Goal: Information Seeking & Learning: Learn about a topic

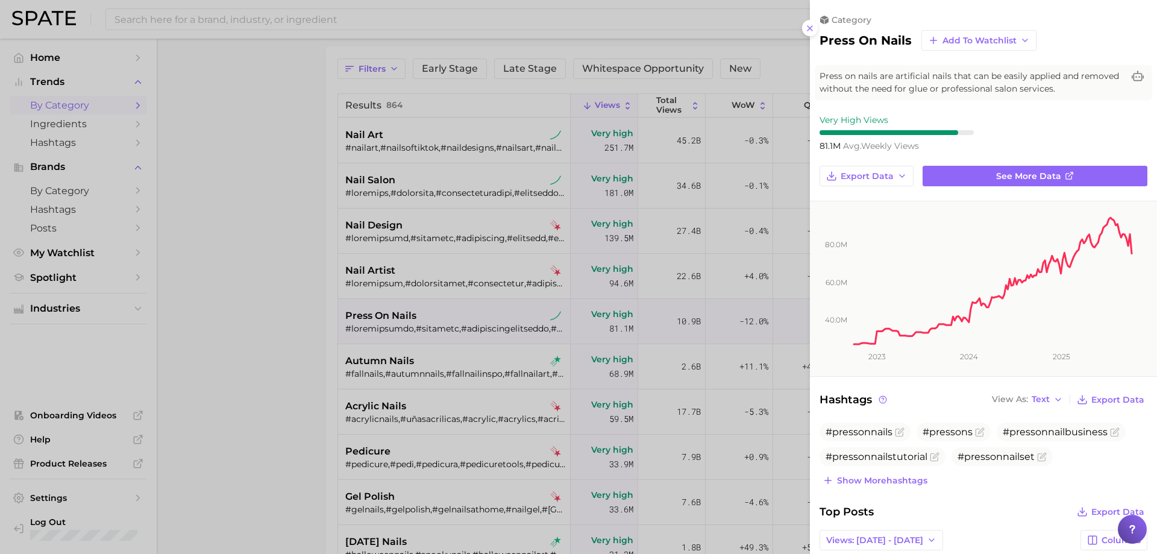
scroll to position [78, 0]
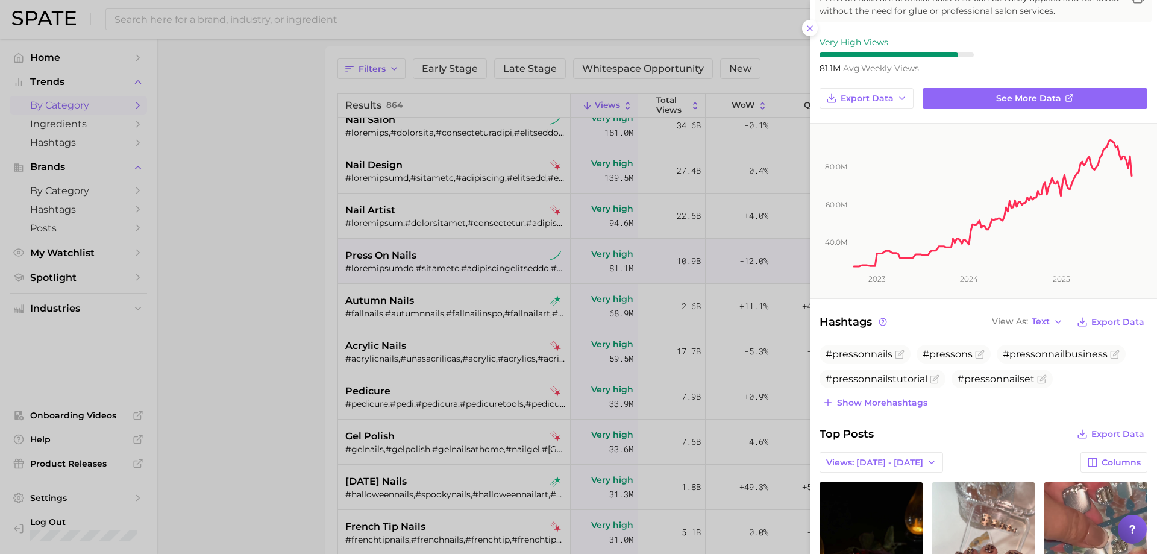
click at [348, 13] on div at bounding box center [578, 277] width 1157 height 554
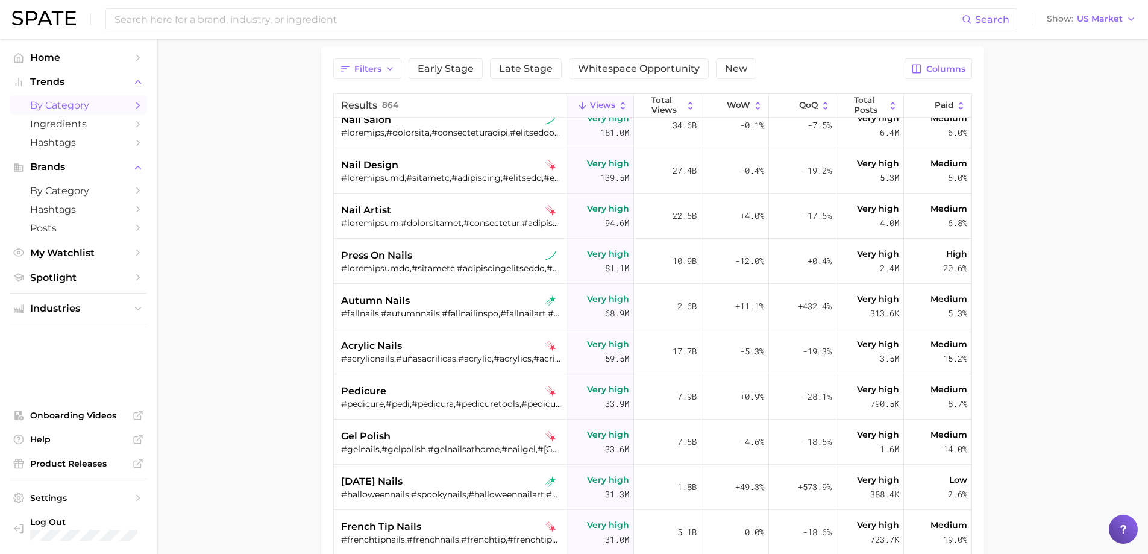
scroll to position [0, 0]
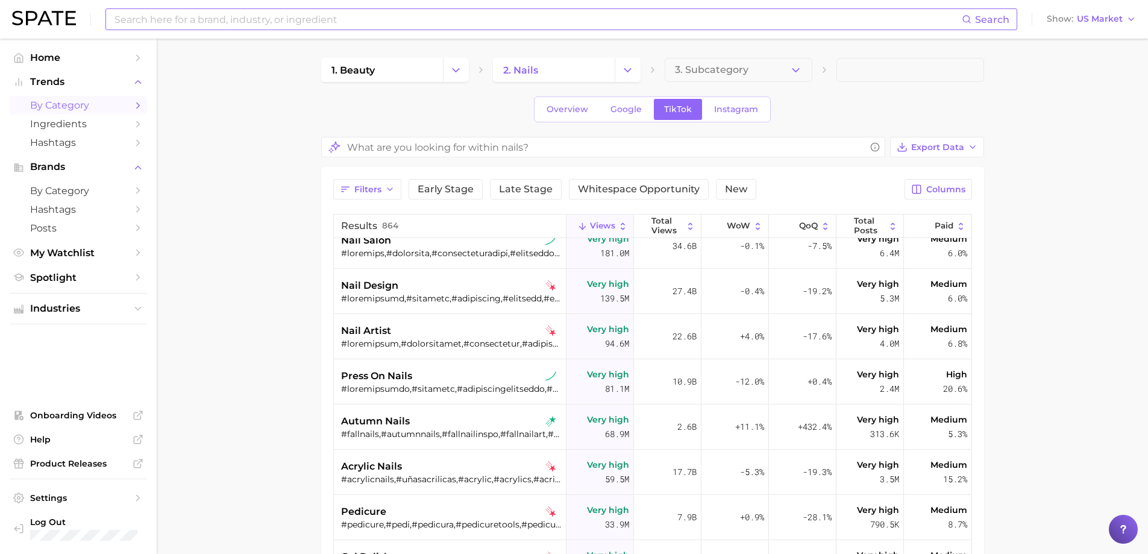
click at [336, 16] on input at bounding box center [537, 19] width 848 height 20
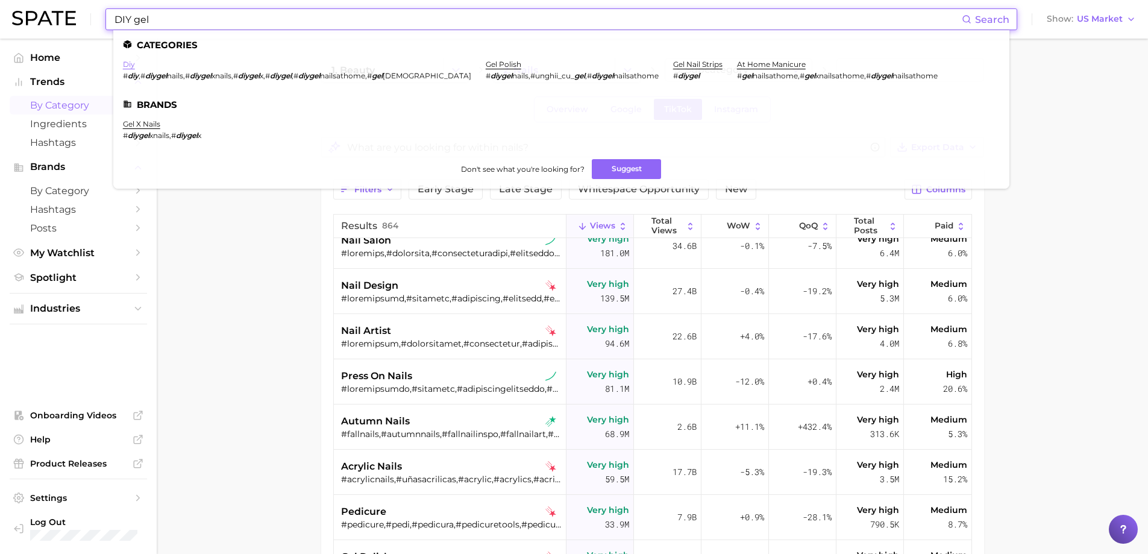
type input "DIY gel"
click at [133, 66] on link "diy" at bounding box center [129, 64] width 12 height 9
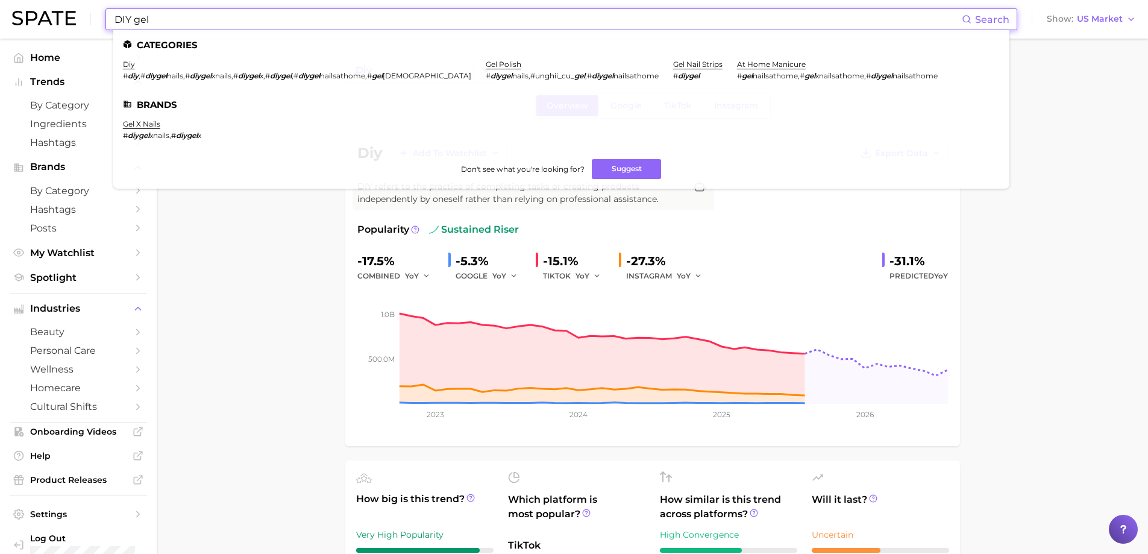
click at [170, 19] on input "DIY gel" at bounding box center [537, 19] width 848 height 20
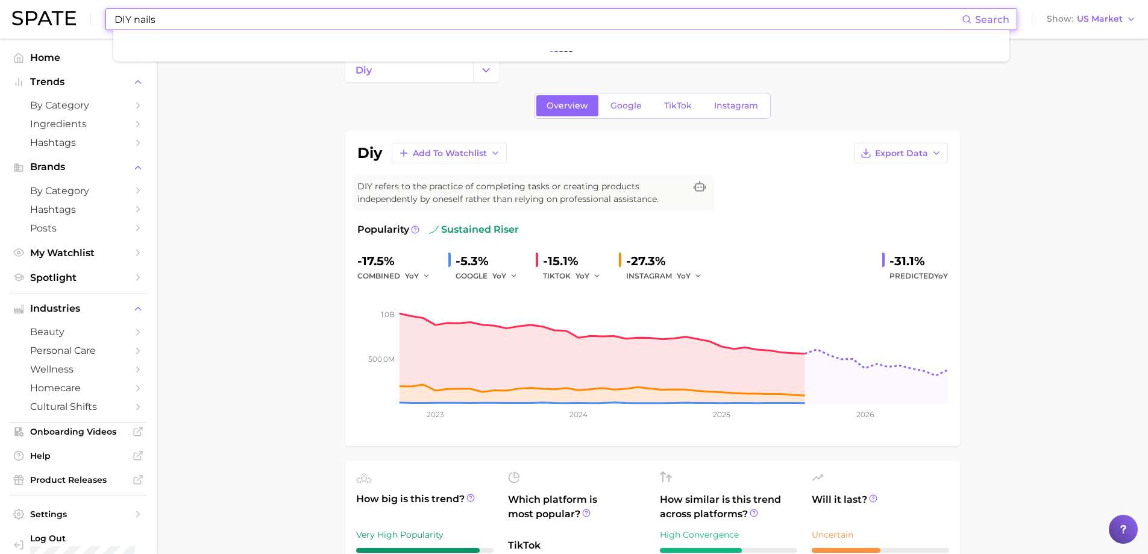
type input "DIY nails"
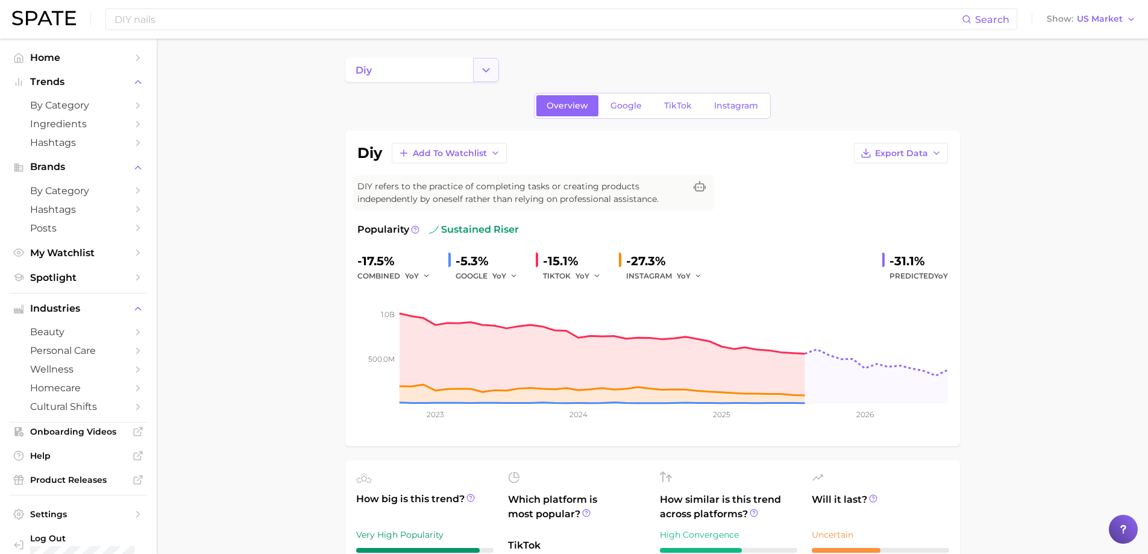
click at [478, 72] on button "Change Category" at bounding box center [486, 70] width 26 height 24
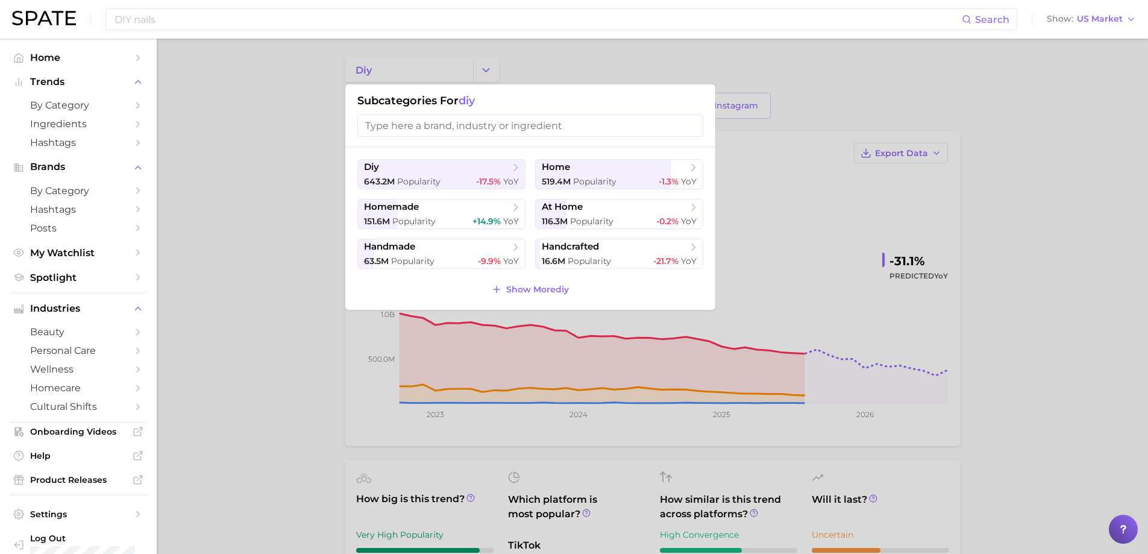
click at [313, 138] on div at bounding box center [574, 277] width 1148 height 554
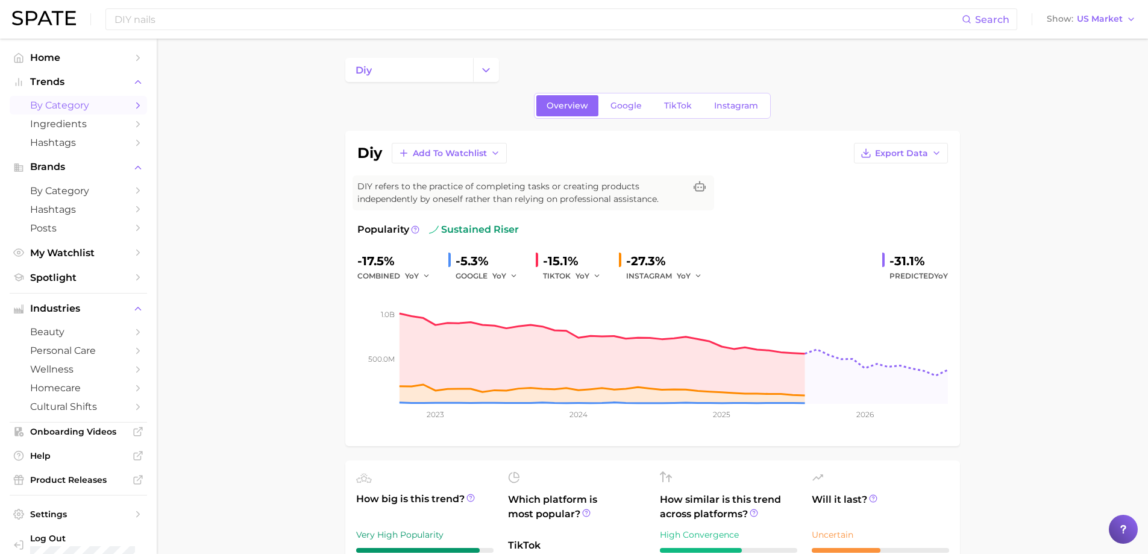
click at [86, 110] on span "by Category" at bounding box center [78, 104] width 96 height 11
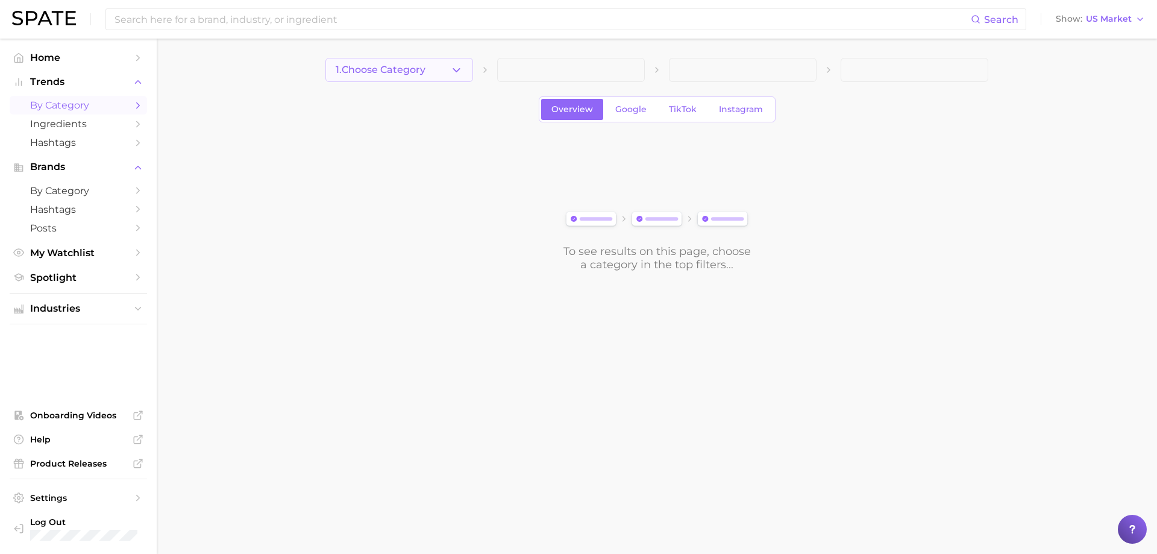
click at [455, 73] on icon "button" at bounding box center [456, 70] width 13 height 13
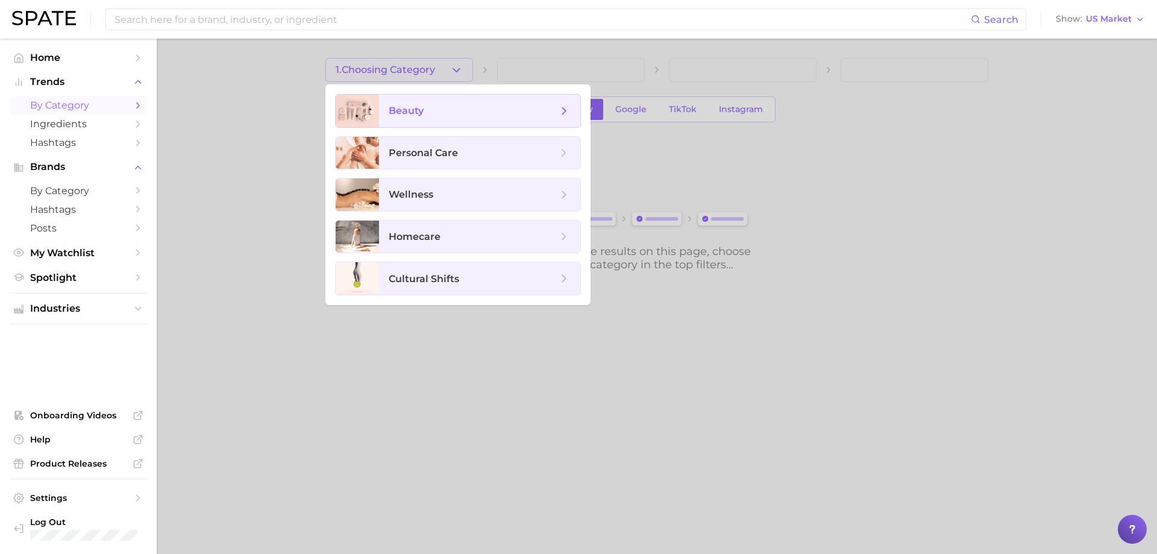
click at [433, 113] on span "beauty" at bounding box center [473, 110] width 169 height 13
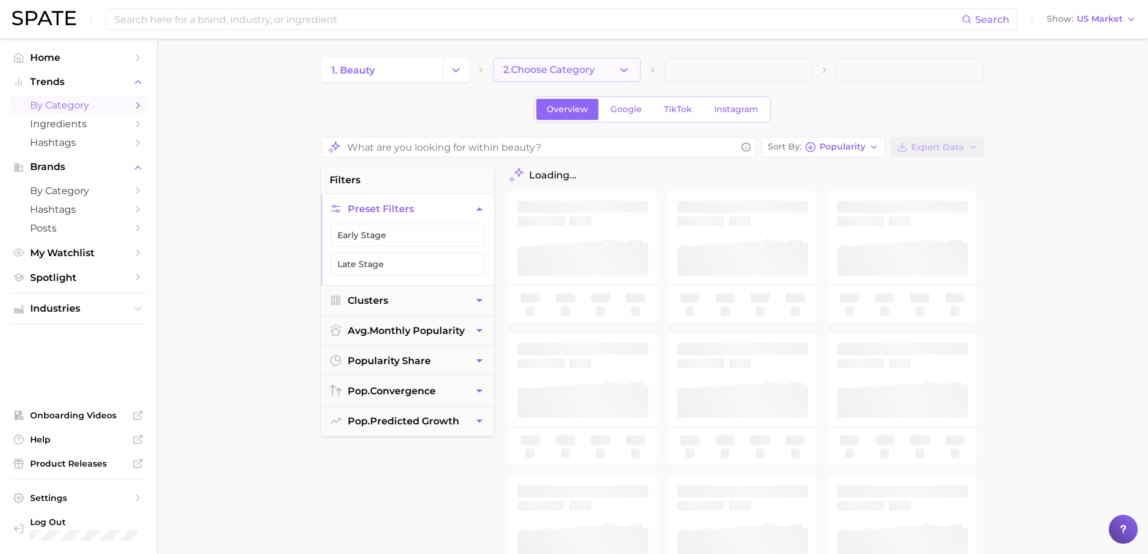
click at [578, 75] on span "2. Choose Category" at bounding box center [549, 69] width 92 height 11
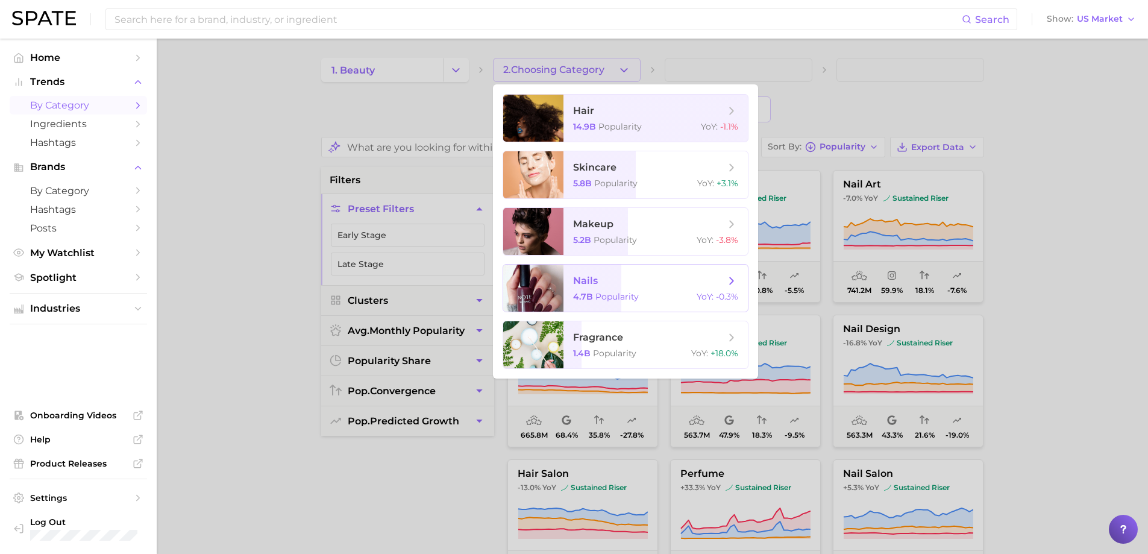
click at [593, 302] on span "nails 4.7b Popularity YoY : -0.3%" at bounding box center [655, 287] width 184 height 47
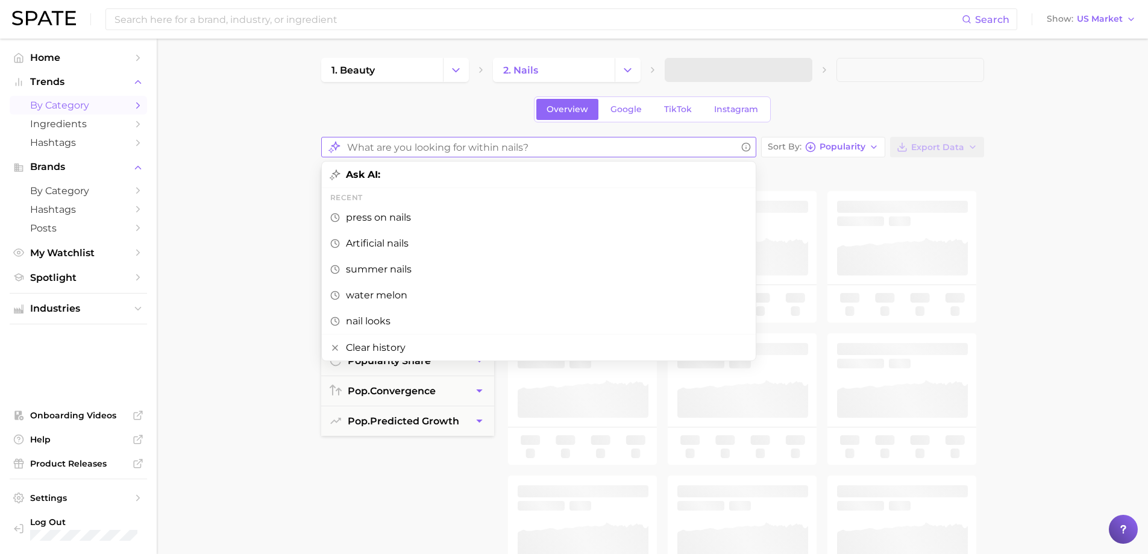
click at [460, 150] on input "What are you looking for within nails?" at bounding box center [541, 147] width 389 height 23
click at [375, 317] on span "nail looks" at bounding box center [368, 320] width 45 height 11
type input "nail looks"
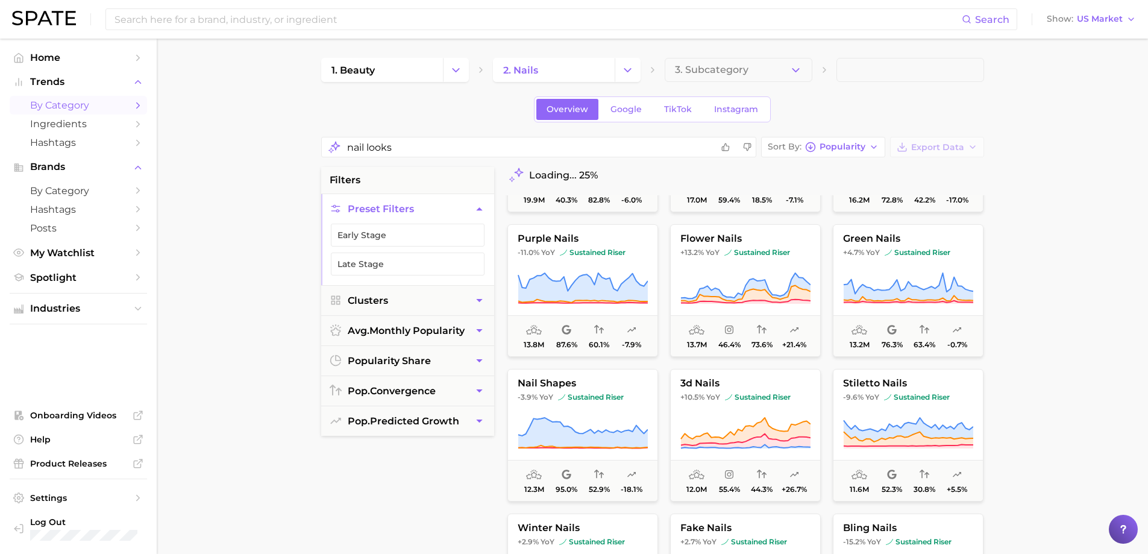
scroll to position [1325, 0]
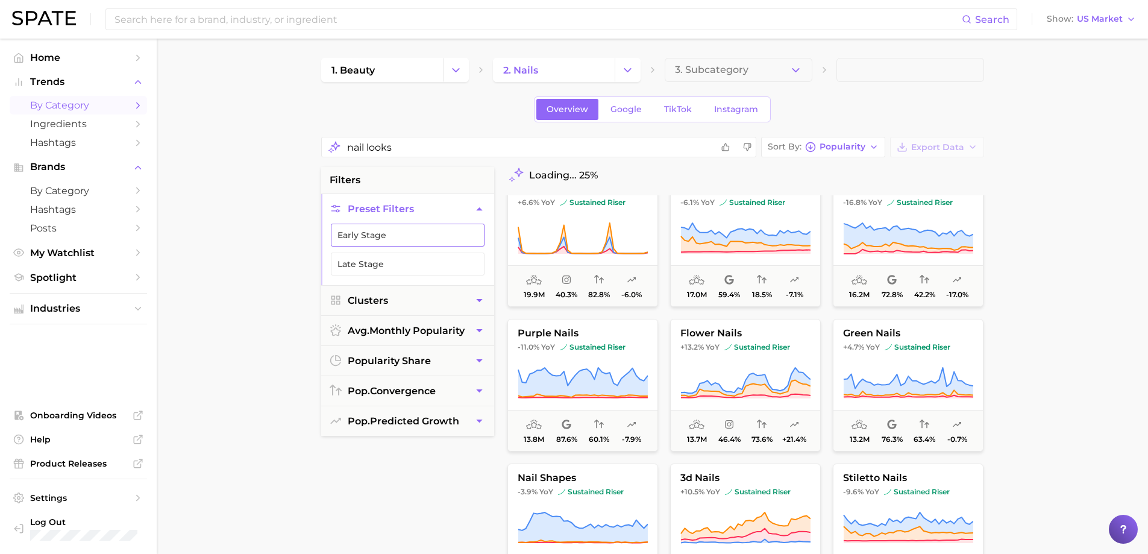
click at [386, 228] on button "Early Stage" at bounding box center [408, 234] width 154 height 23
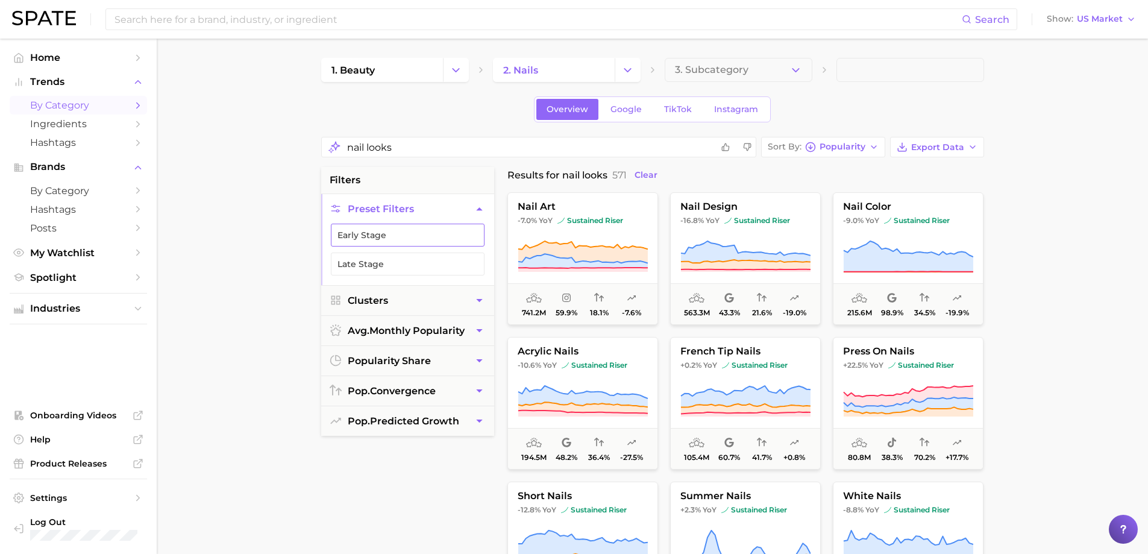
click at [379, 233] on button "Early Stage" at bounding box center [408, 234] width 154 height 23
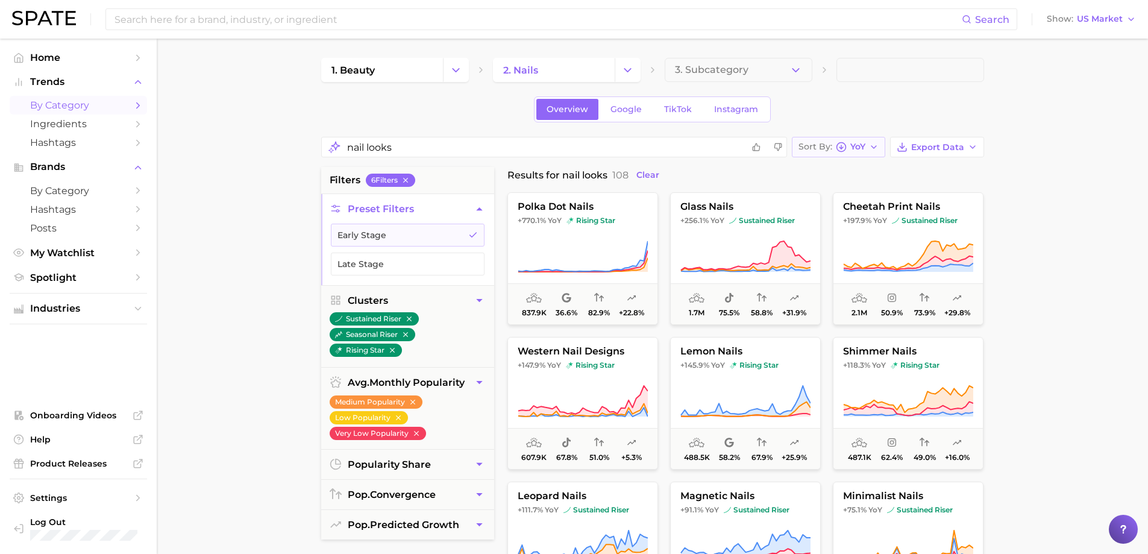
click at [870, 145] on icon "button" at bounding box center [874, 147] width 10 height 10
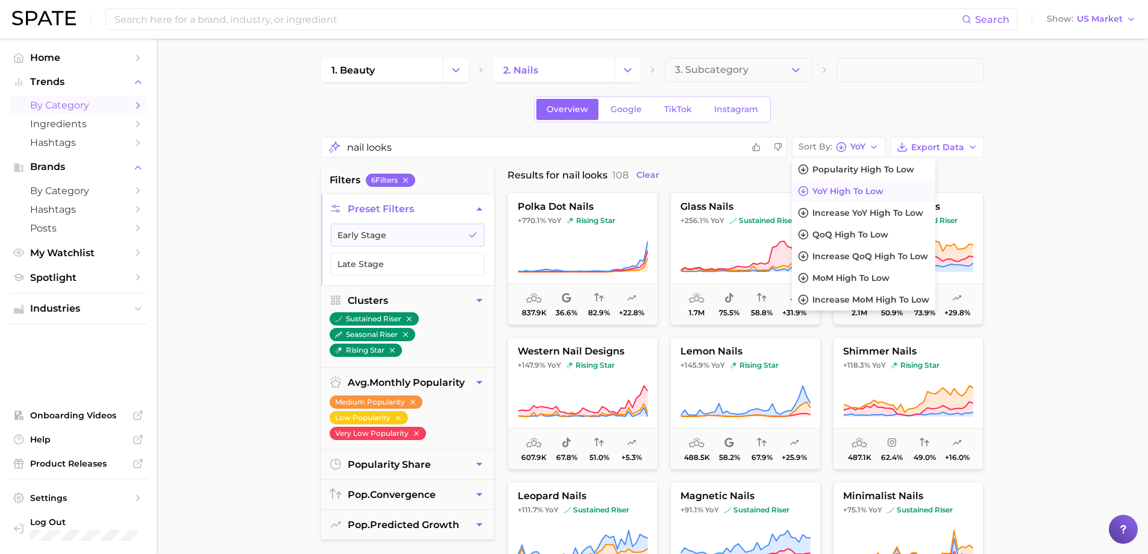
click at [1084, 193] on main "1. beauty 2. nails 3. Subcategory Overview Google TikTok Instagram nail looks S…" at bounding box center [652, 509] width 991 height 940
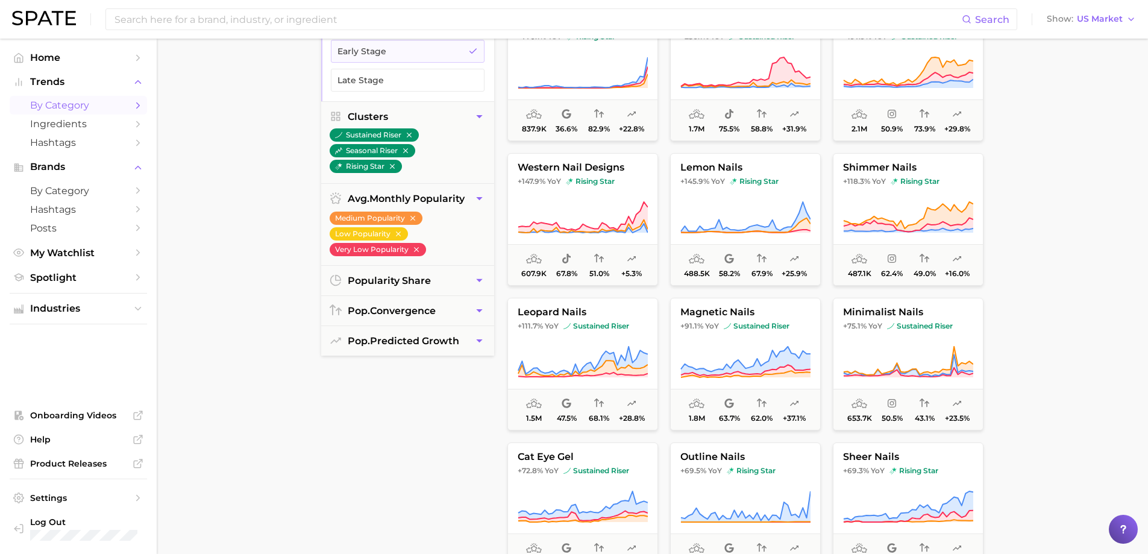
scroll to position [3, 0]
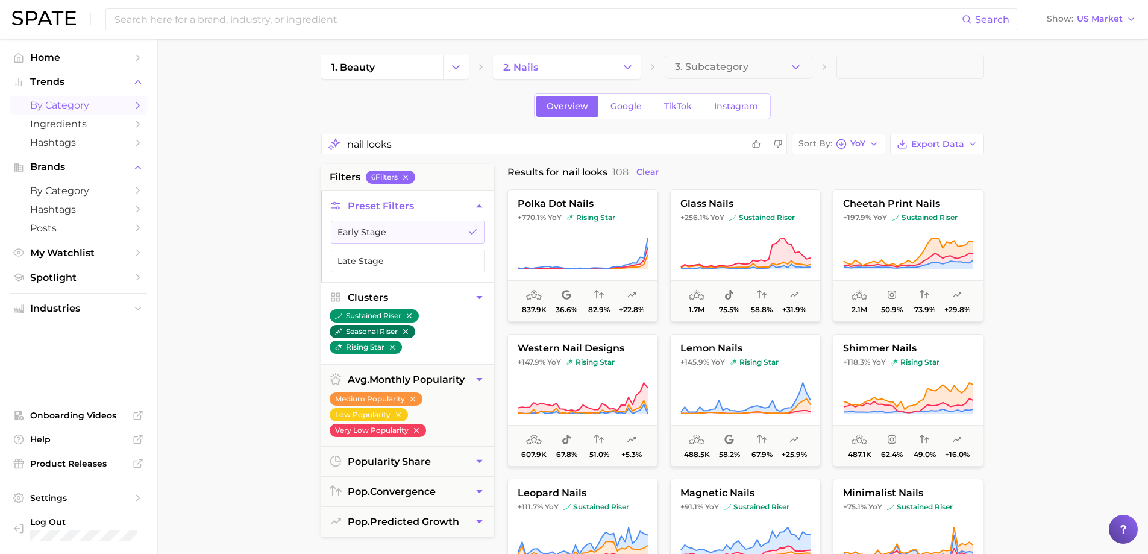
click at [360, 331] on button "seasonal riser" at bounding box center [373, 331] width 86 height 13
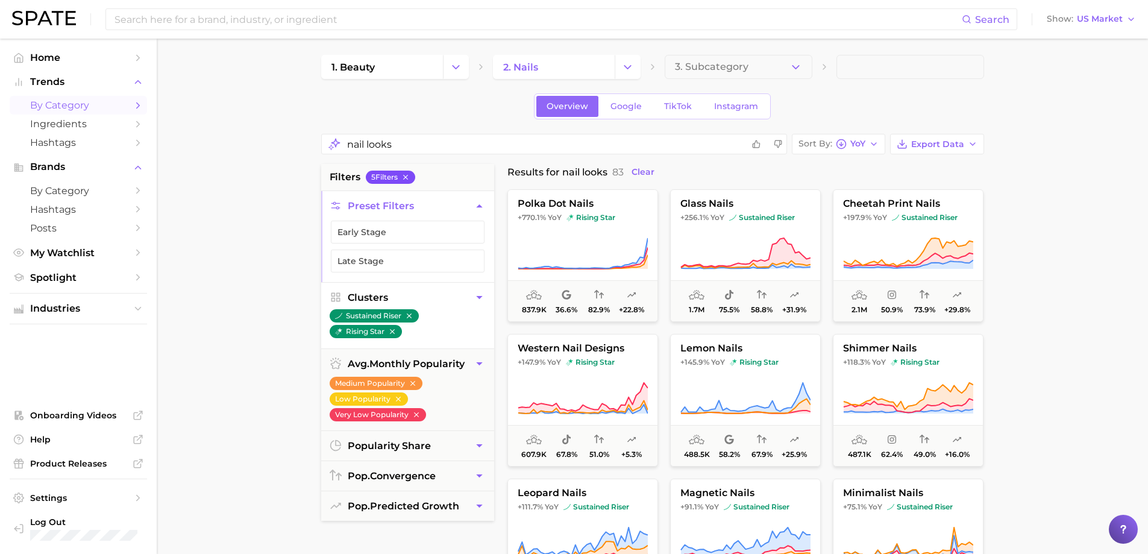
click at [406, 172] on button "5 Filter s" at bounding box center [390, 176] width 49 height 13
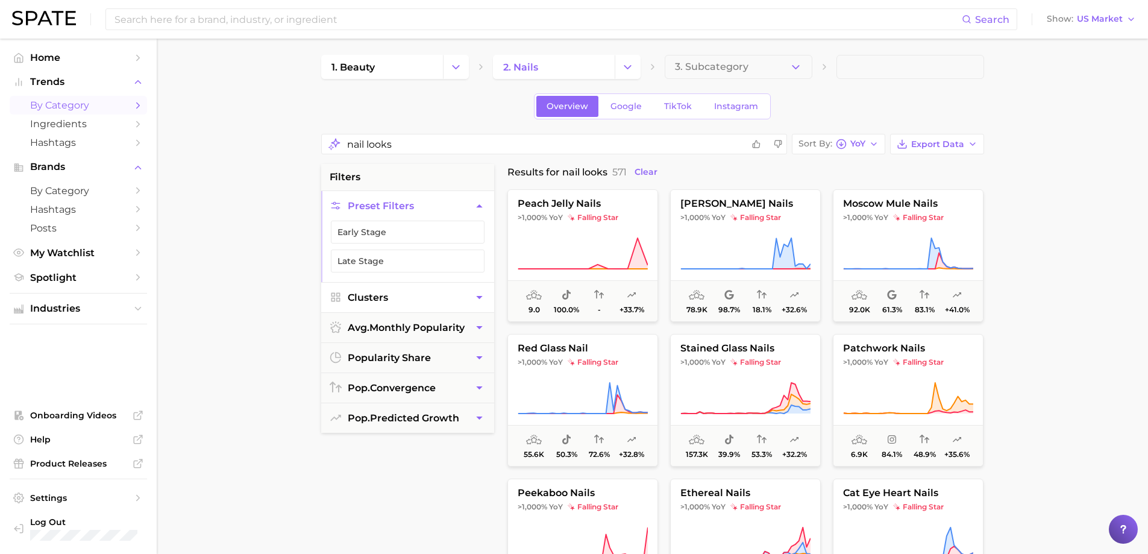
click at [387, 215] on button "Preset Filters" at bounding box center [407, 206] width 173 height 30
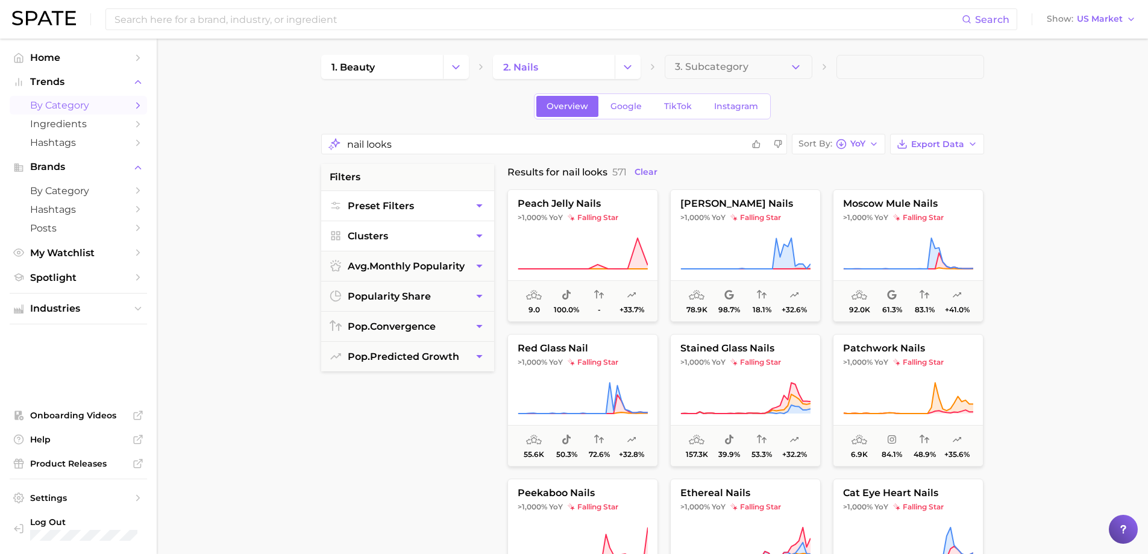
click at [386, 210] on span "Preset Filters" at bounding box center [381, 205] width 66 height 11
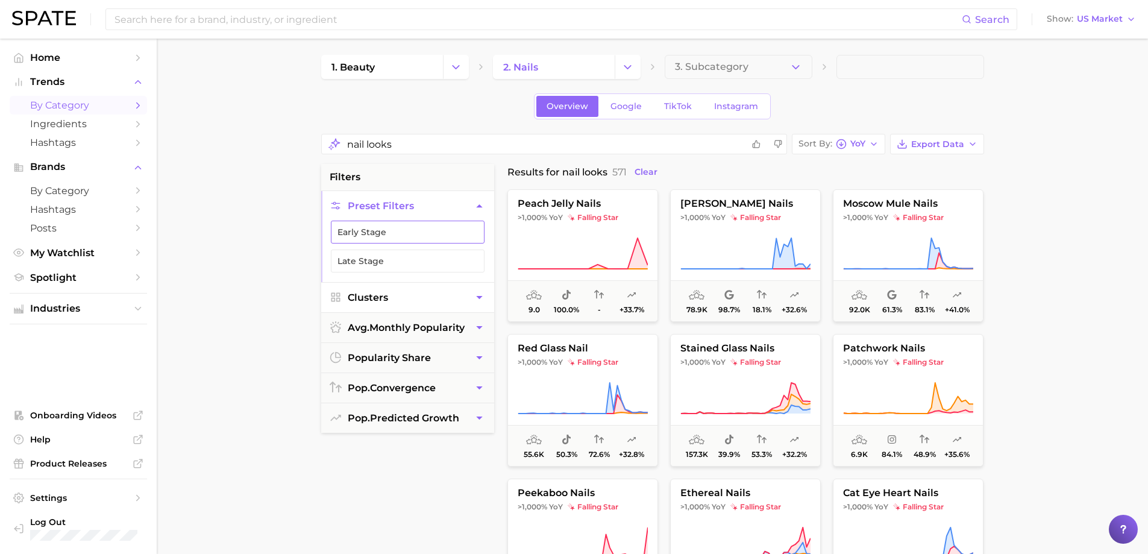
click at [365, 233] on button "Early Stage" at bounding box center [408, 231] width 154 height 23
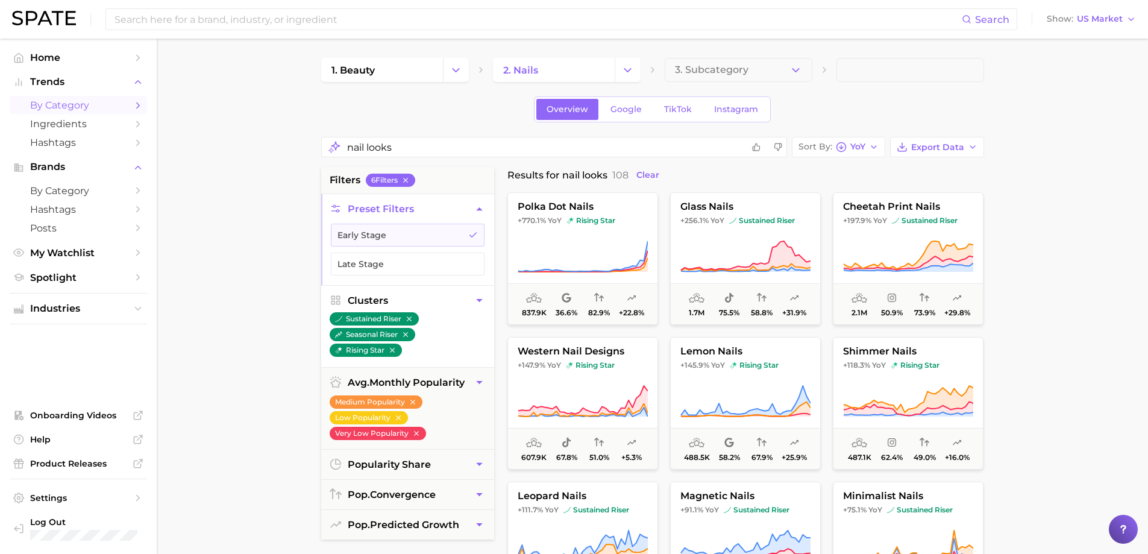
click at [80, 105] on span "by Category" at bounding box center [78, 104] width 96 height 11
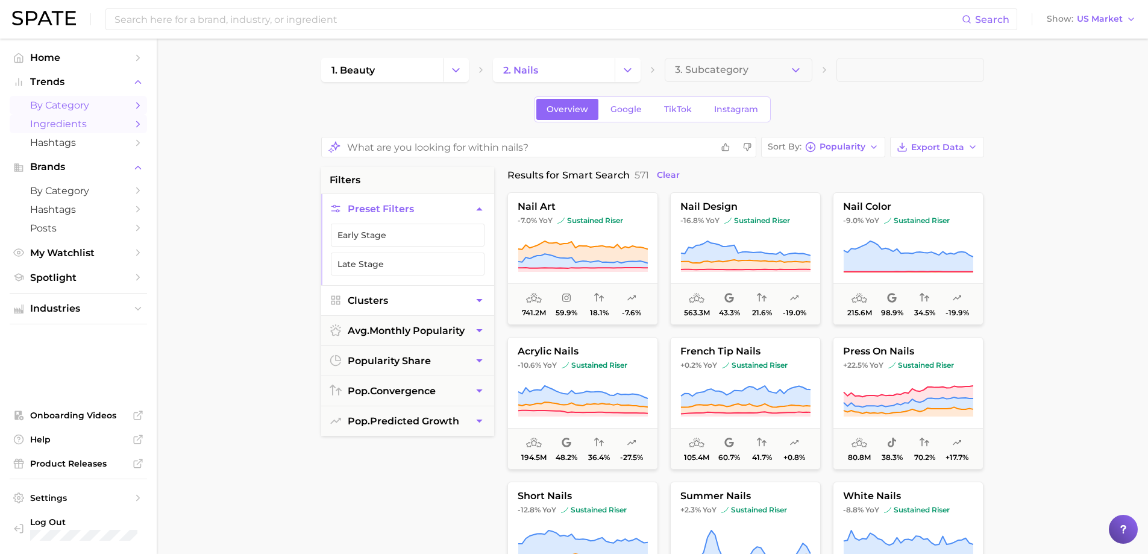
click at [64, 130] on span "Ingredients" at bounding box center [78, 123] width 96 height 11
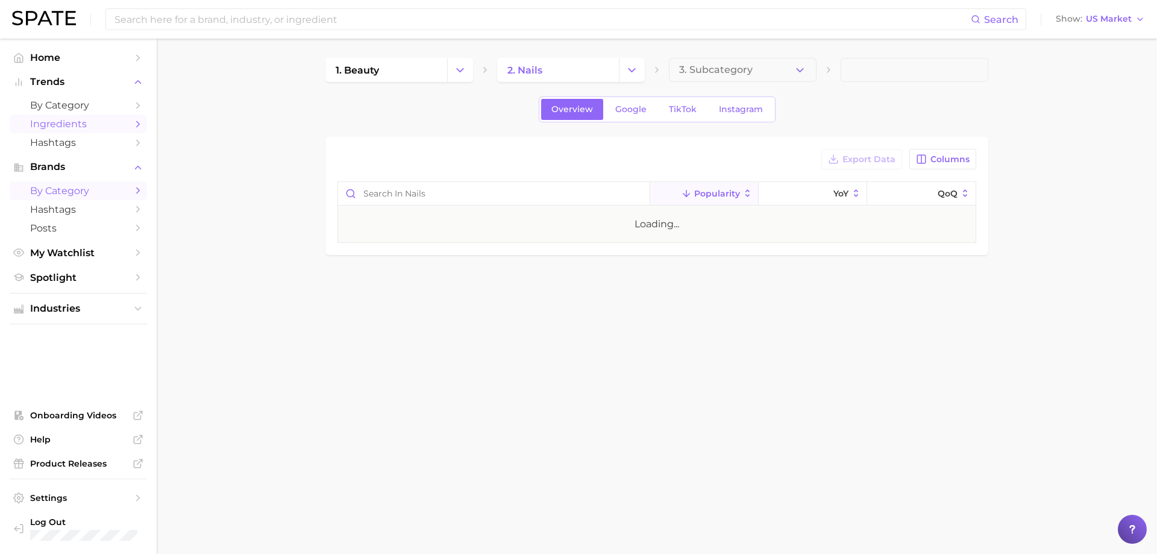
click at [69, 193] on span "by Category" at bounding box center [78, 190] width 96 height 11
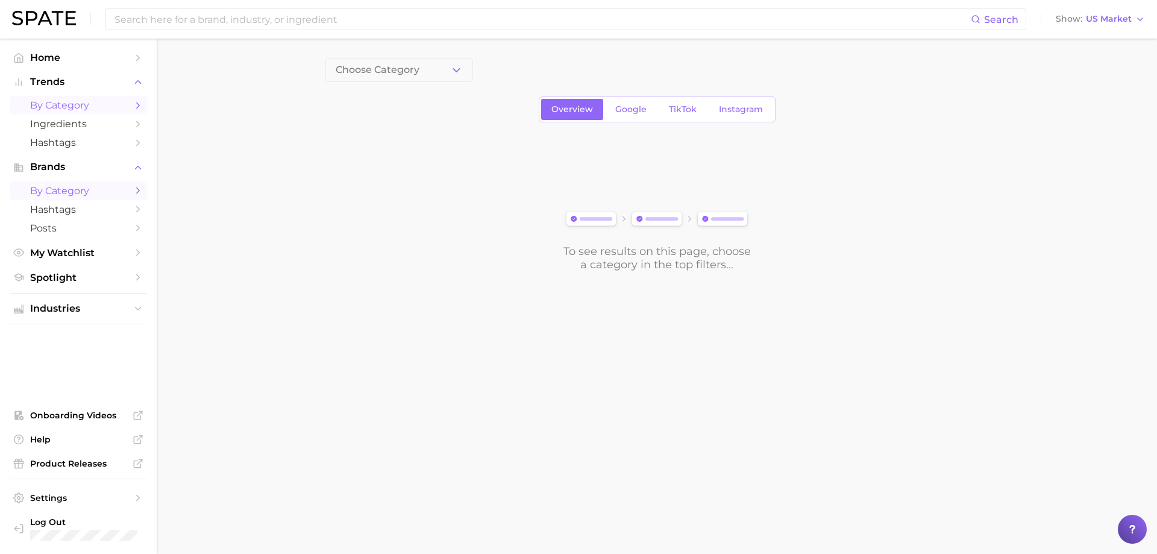
click at [67, 98] on link "by Category" at bounding box center [78, 105] width 137 height 19
click at [458, 72] on icon "button" at bounding box center [456, 70] width 13 height 13
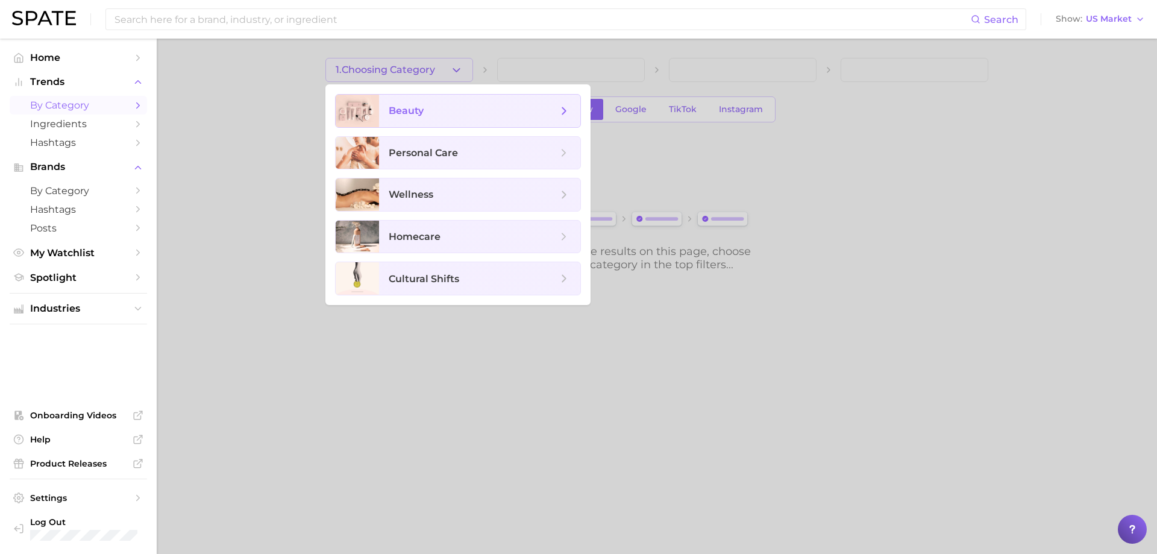
click at [429, 112] on span "beauty" at bounding box center [473, 110] width 169 height 13
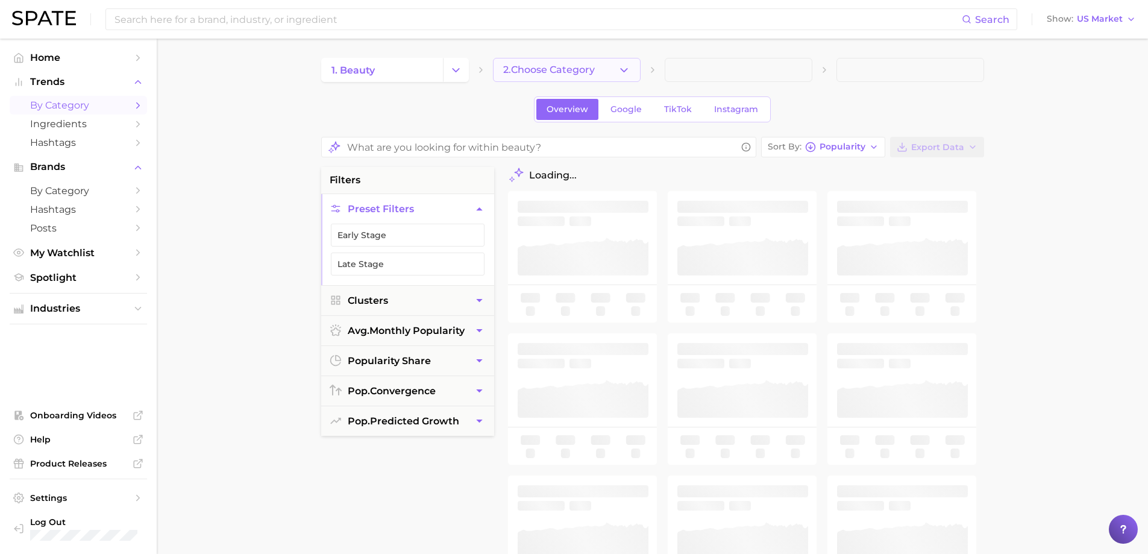
click at [602, 75] on button "2. Choose Category" at bounding box center [567, 70] width 148 height 24
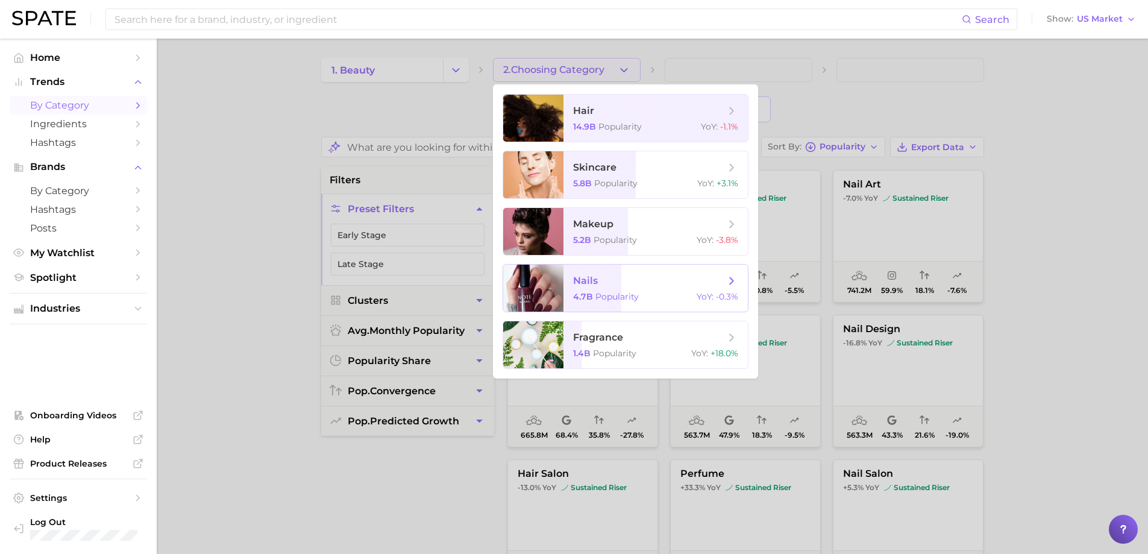
click at [590, 275] on span "nails" at bounding box center [585, 280] width 25 height 11
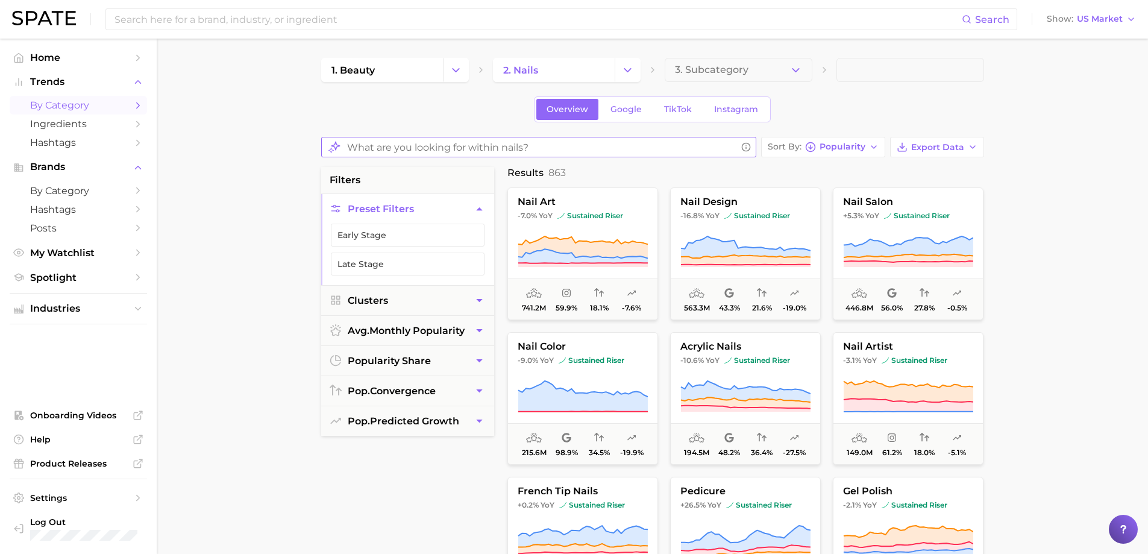
click at [514, 145] on input "What are you looking for within nails?" at bounding box center [541, 147] width 389 height 23
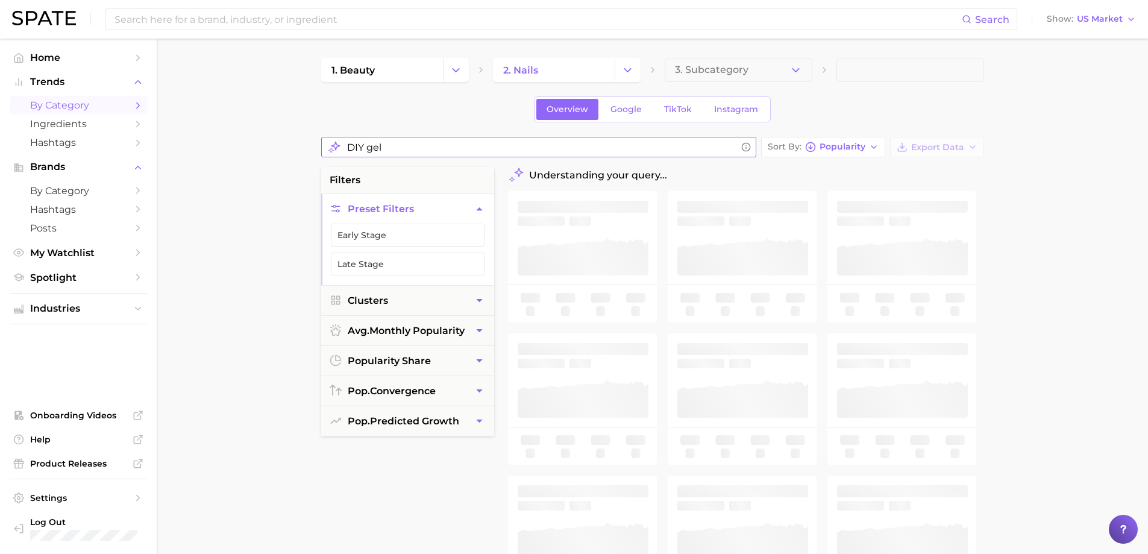
click at [392, 148] on input "DIY gel" at bounding box center [541, 147] width 389 height 23
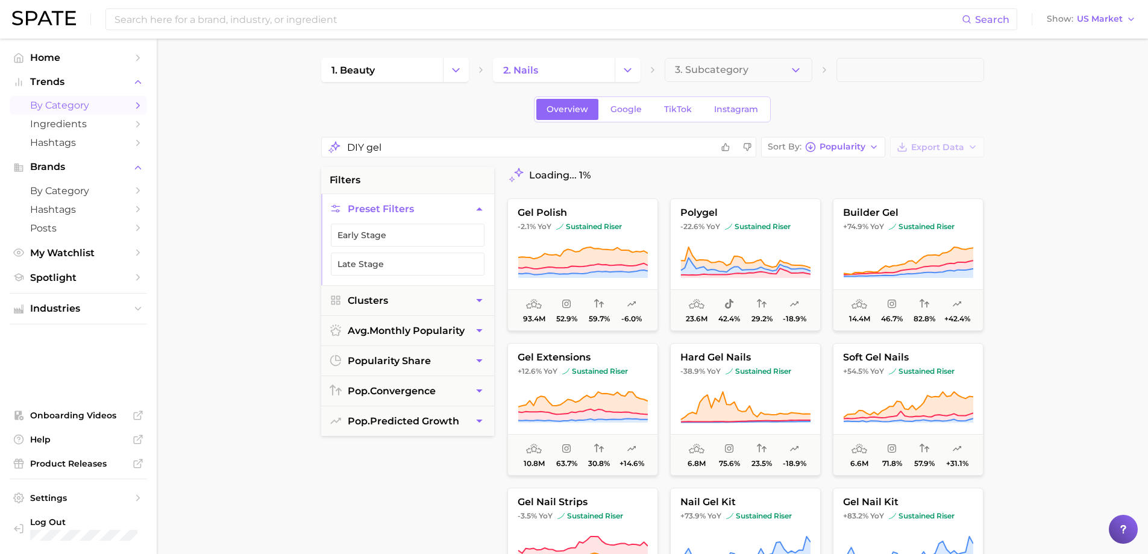
click at [1087, 222] on main "1. beauty 2. nails 3. Subcategory Overview Google TikTok Instagram DIY gel Sort…" at bounding box center [652, 497] width 991 height 917
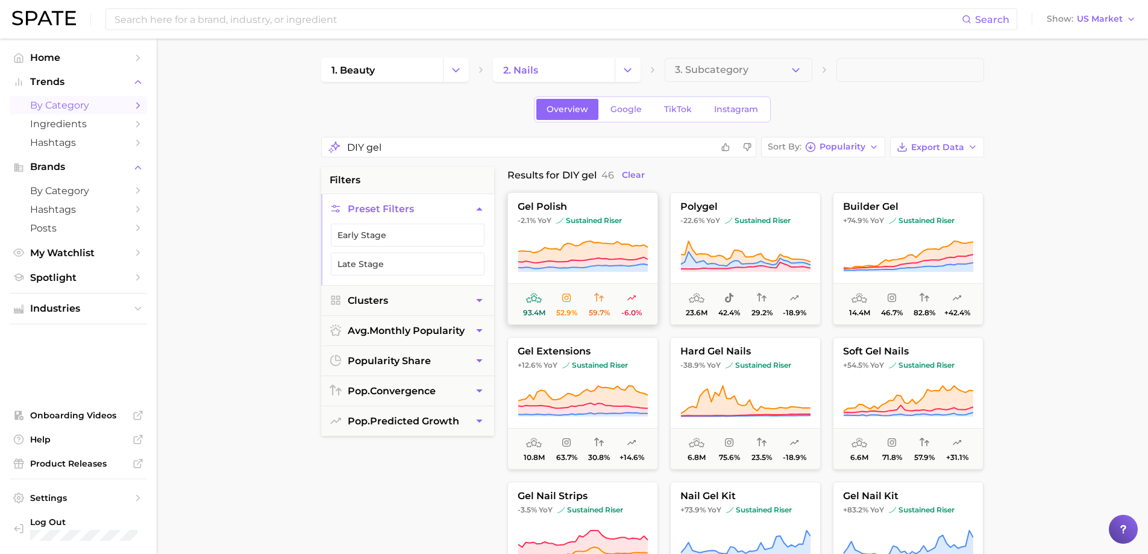
click at [575, 213] on button "gel polish -2.1% YoY sustained riser 93.4m 52.9% 59.7% -6.0%" at bounding box center [582, 258] width 151 height 133
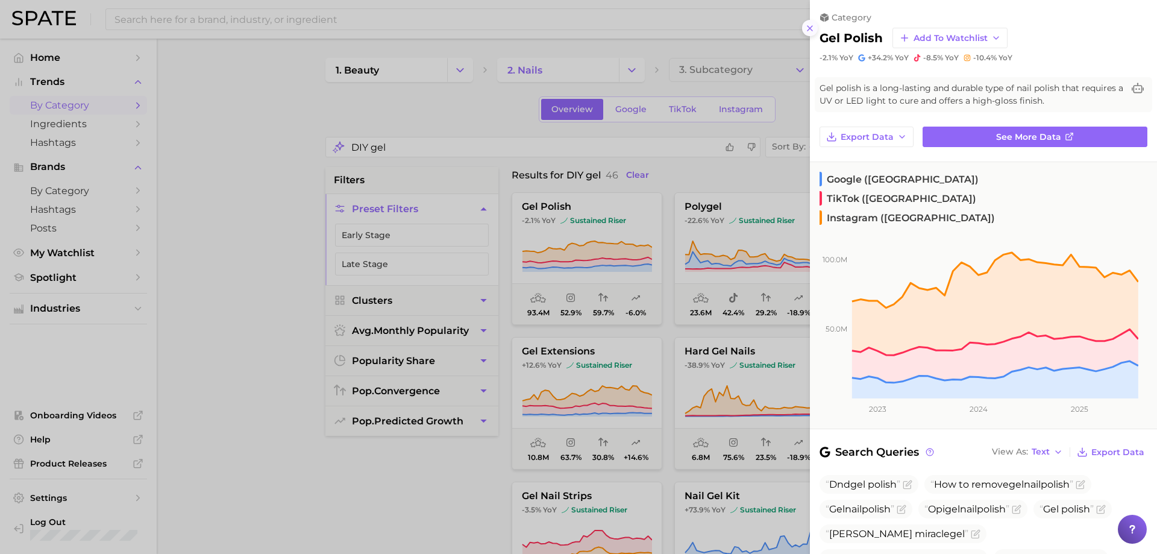
click at [813, 31] on icon at bounding box center [810, 28] width 10 height 10
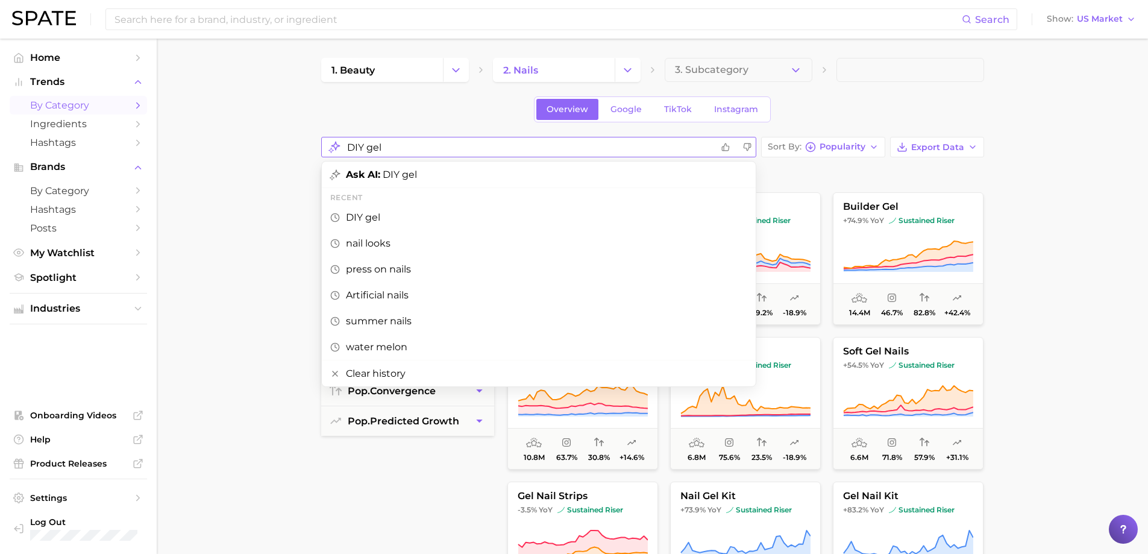
click at [433, 154] on input "DIY gel" at bounding box center [529, 147] width 365 height 23
type input "D"
type input "DIY Gelx"
